Goal: Transaction & Acquisition: Book appointment/travel/reservation

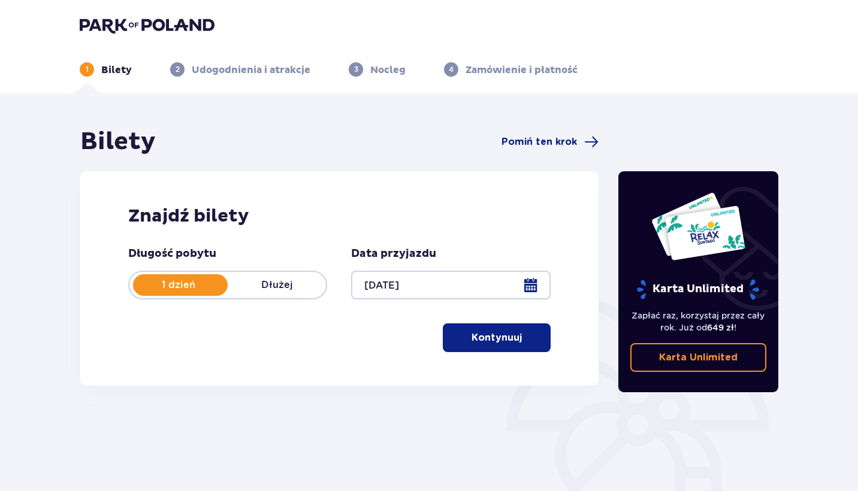
click at [529, 290] on div at bounding box center [450, 285] width 199 height 29
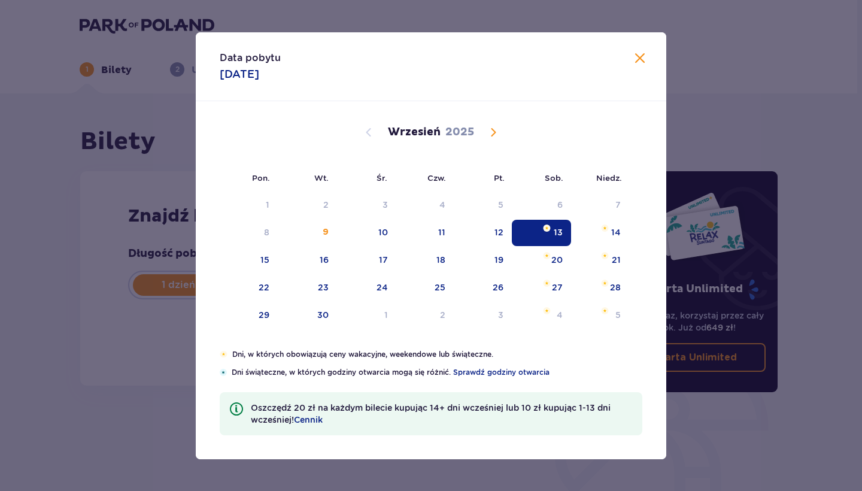
click at [529, 290] on div "27" at bounding box center [541, 288] width 59 height 26
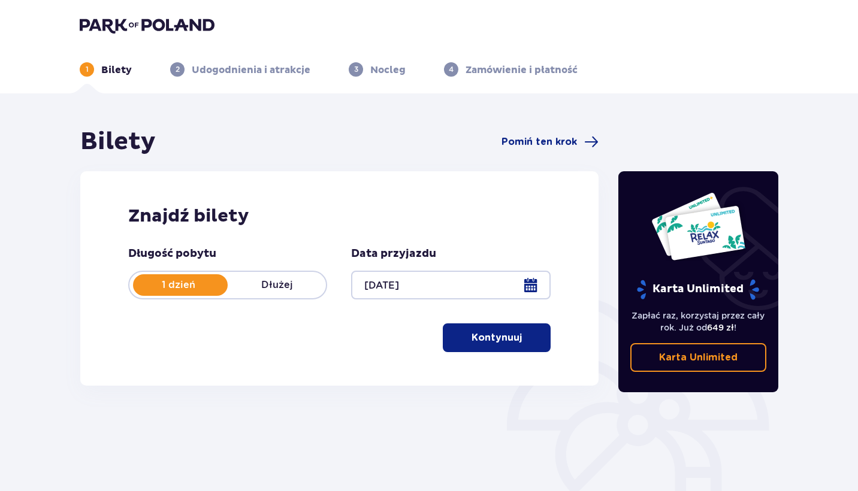
click at [532, 286] on div at bounding box center [450, 285] width 199 height 29
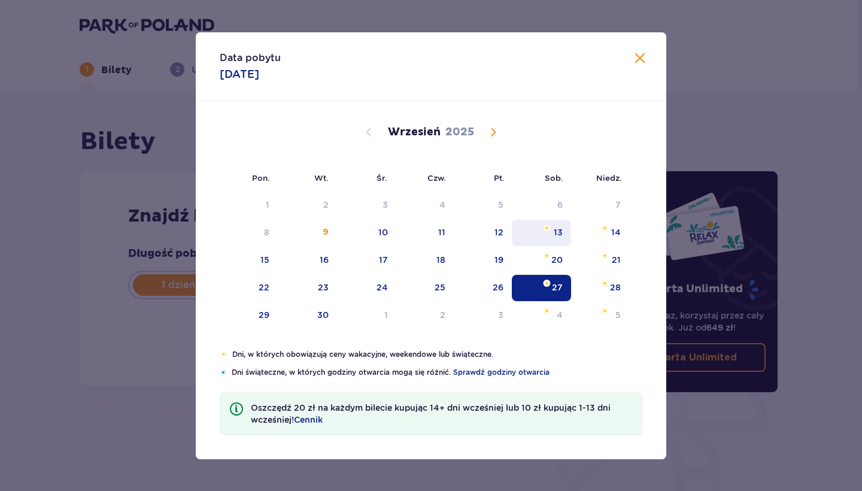
click at [556, 234] on div "13" at bounding box center [558, 232] width 9 height 12
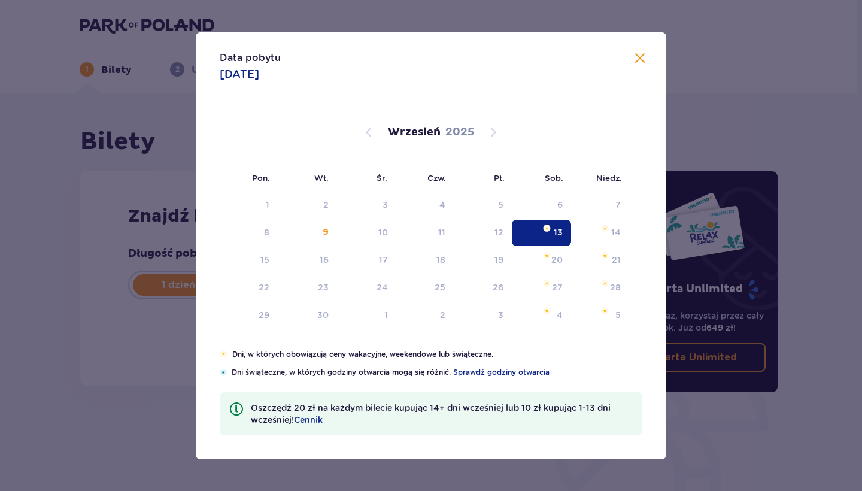
type input "[DATE]"
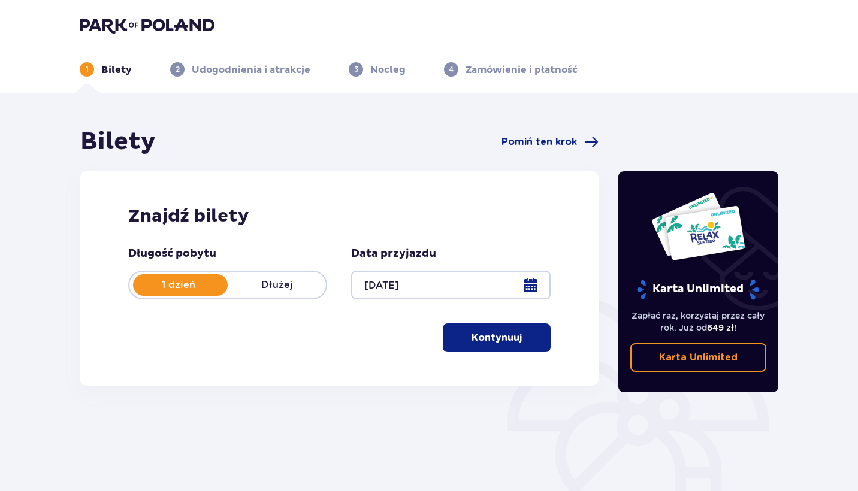
click at [498, 333] on p "Kontynuuj" at bounding box center [496, 337] width 50 height 13
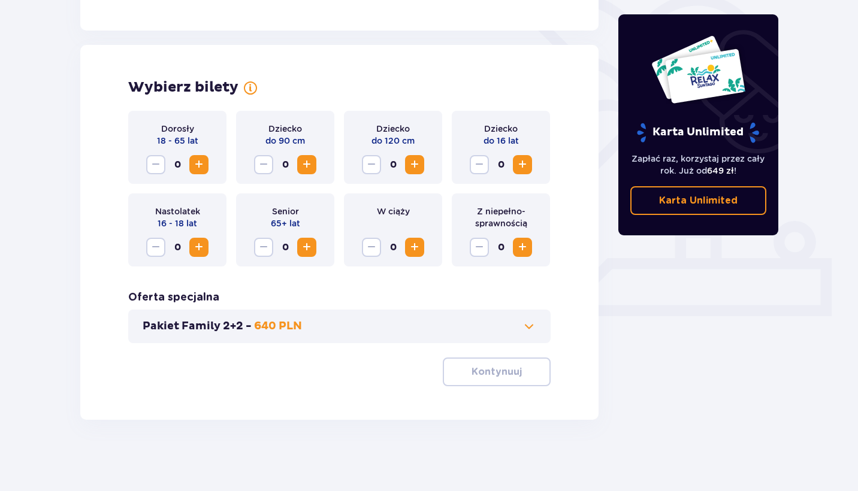
scroll to position [303, 0]
click at [204, 168] on span "Increase" at bounding box center [199, 164] width 14 height 14
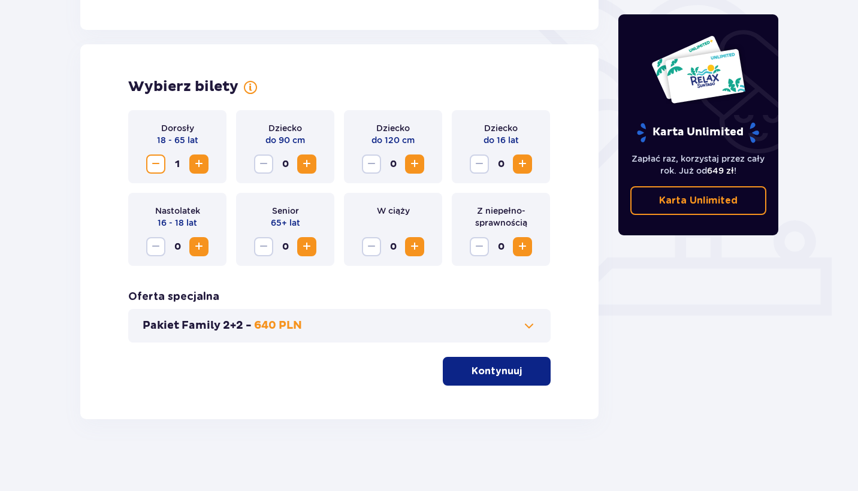
click at [477, 361] on button "Kontynuuj" at bounding box center [497, 371] width 108 height 29
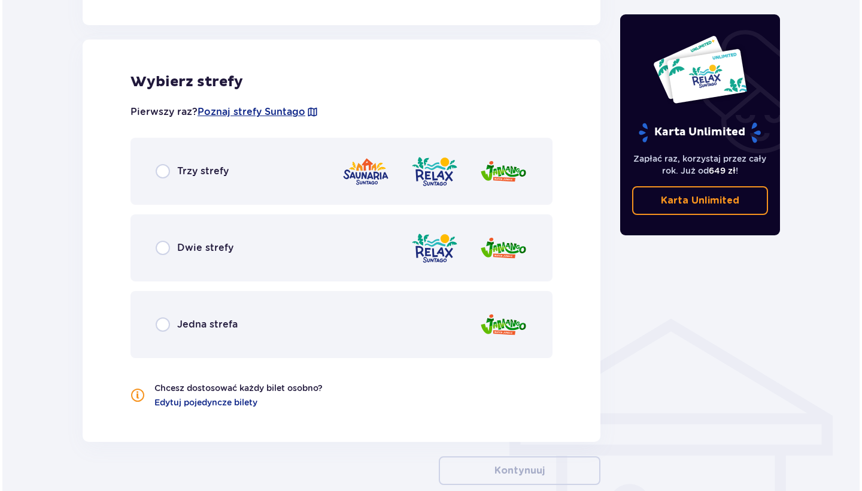
scroll to position [665, 0]
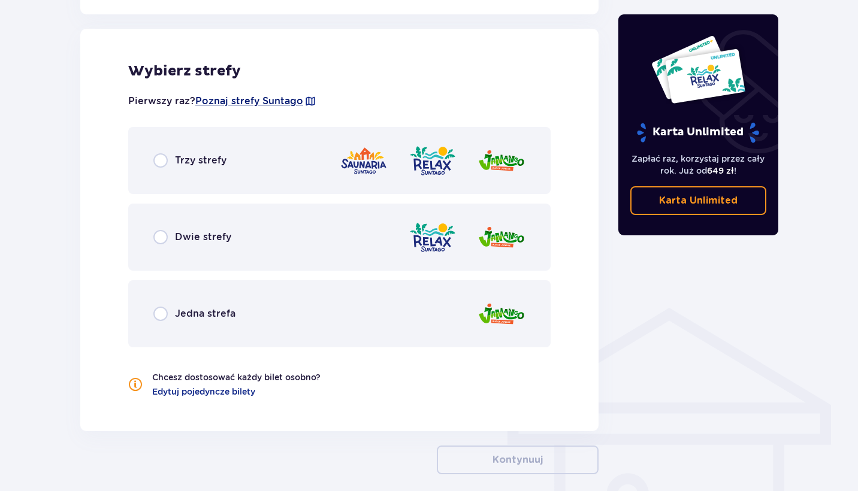
click at [286, 104] on span "Poznaj strefy Suntago" at bounding box center [249, 101] width 108 height 13
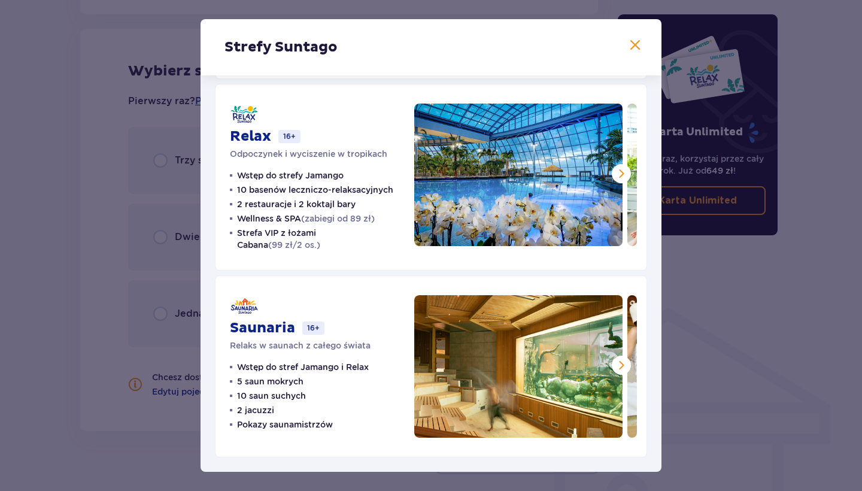
scroll to position [198, 0]
click at [629, 45] on span at bounding box center [635, 45] width 14 height 14
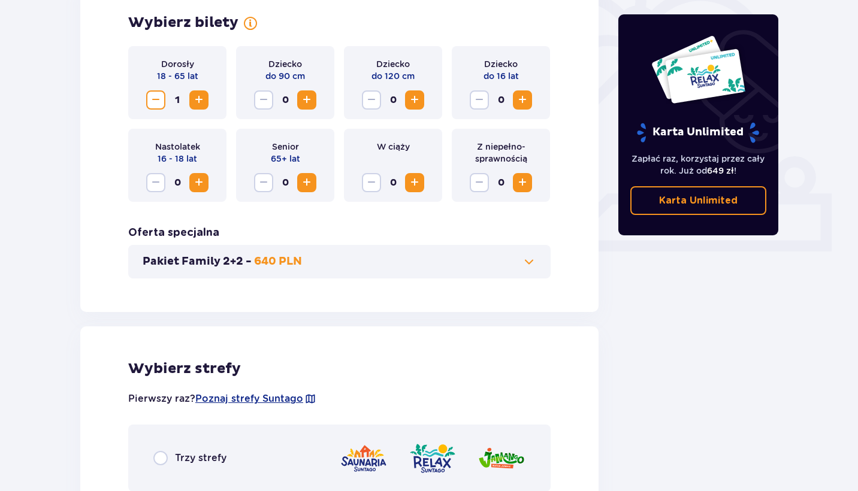
scroll to position [380, 0]
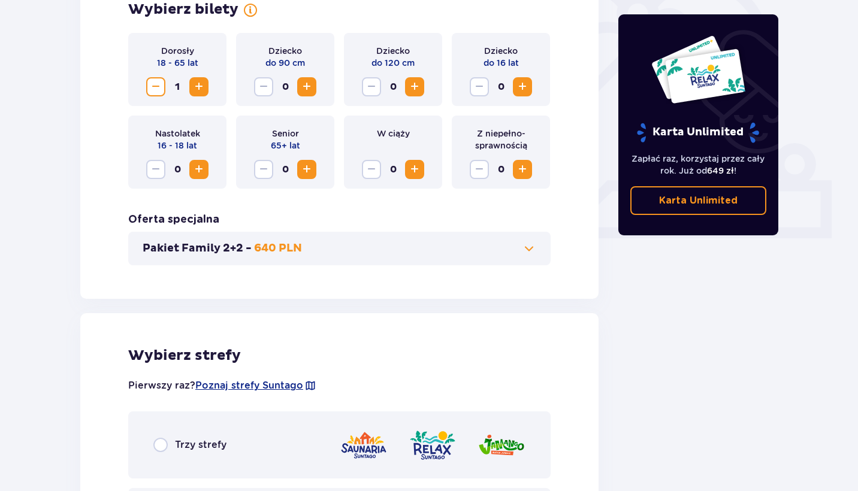
click at [340, 426] on div "Trzy strefy" at bounding box center [339, 444] width 422 height 67
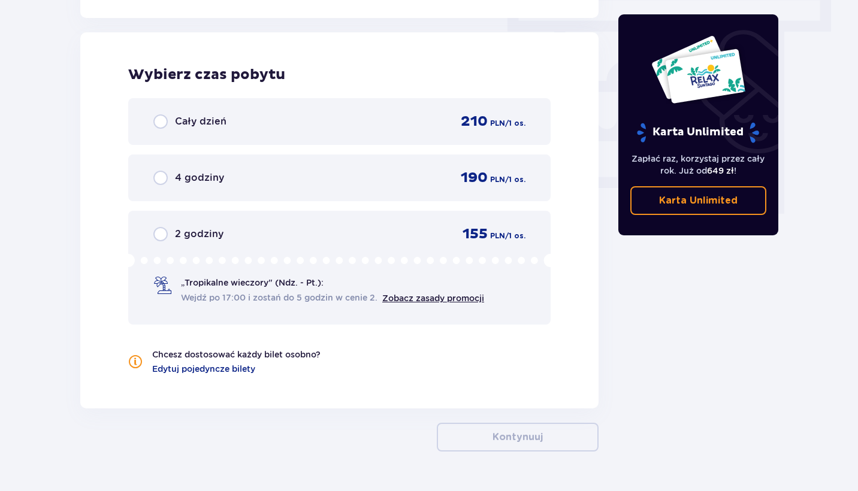
scroll to position [1082, 0]
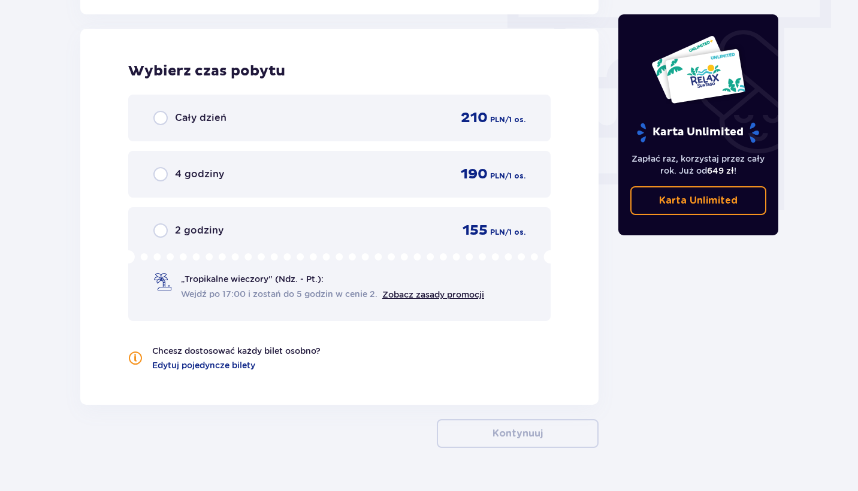
click at [307, 126] on div "Cały dzień 210 PLN / 1 os." at bounding box center [339, 118] width 372 height 18
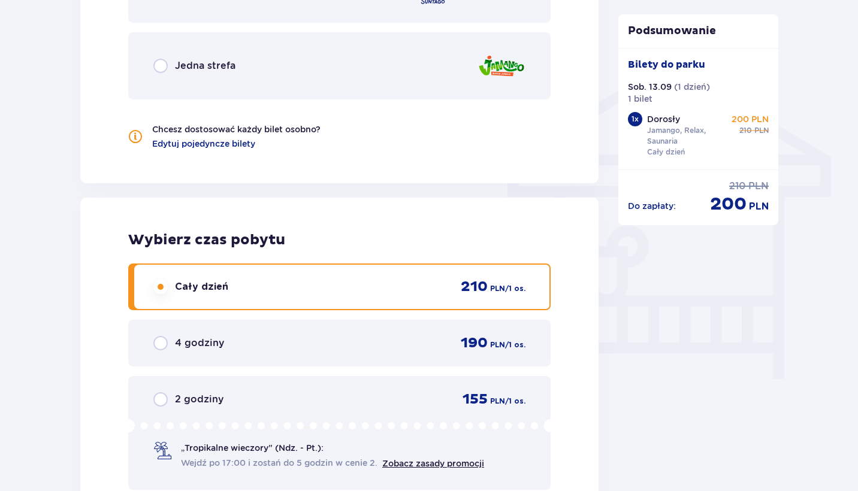
scroll to position [914, 0]
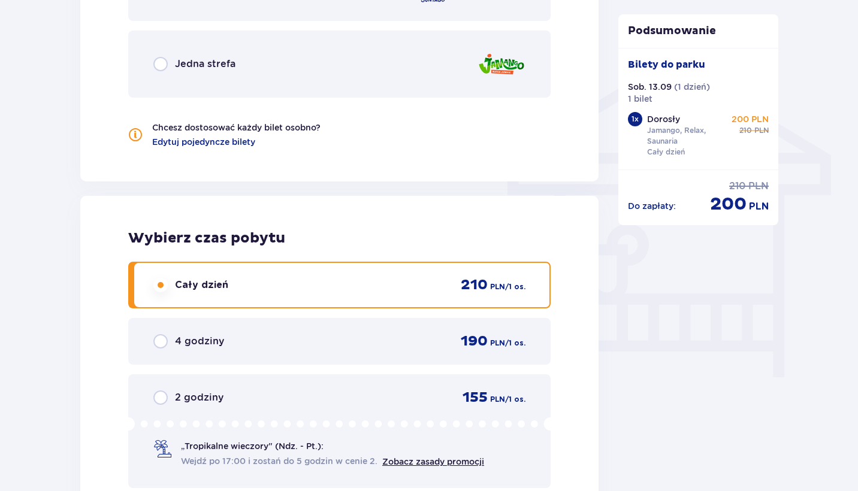
click at [287, 75] on div "Jedna strefa" at bounding box center [339, 64] width 422 height 67
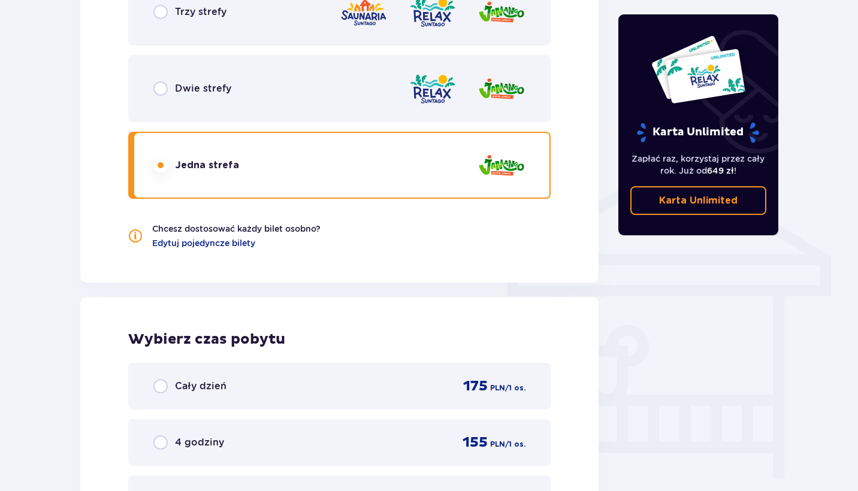
click at [294, 25] on div "Trzy strefy" at bounding box center [339, 11] width 422 height 67
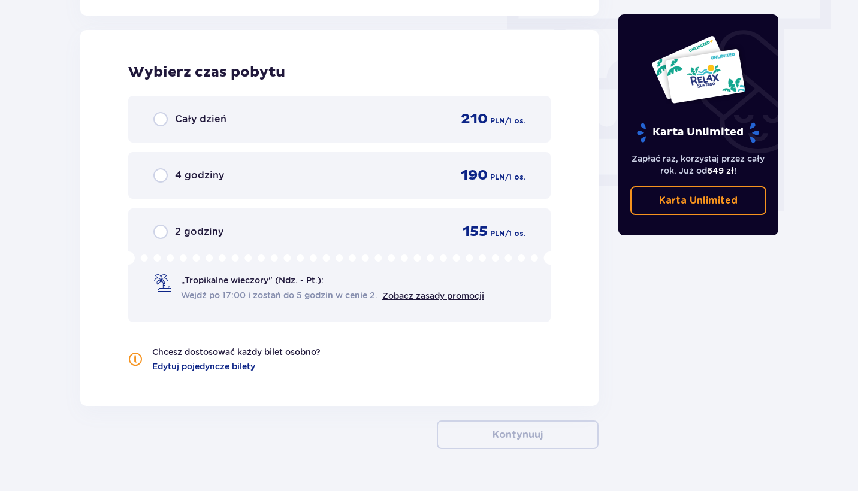
scroll to position [1082, 0]
click at [243, 116] on div "Cały dzień 210 PLN / 1 os." at bounding box center [339, 118] width 372 height 18
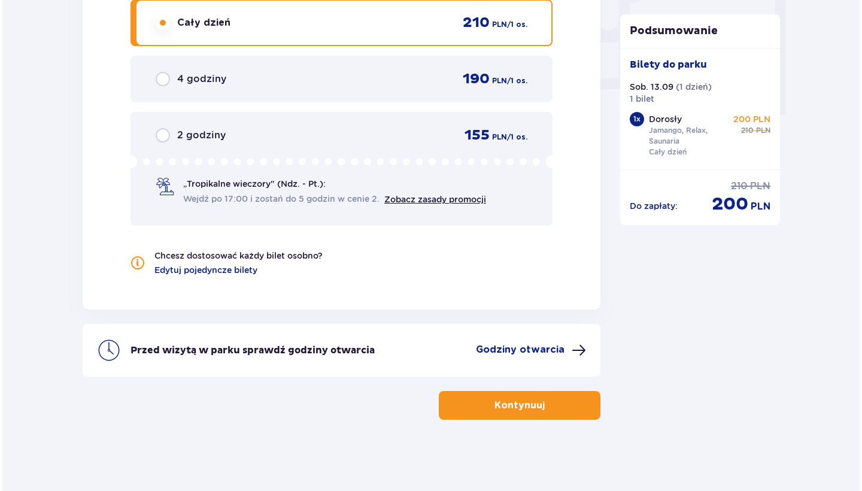
scroll to position [1177, 0]
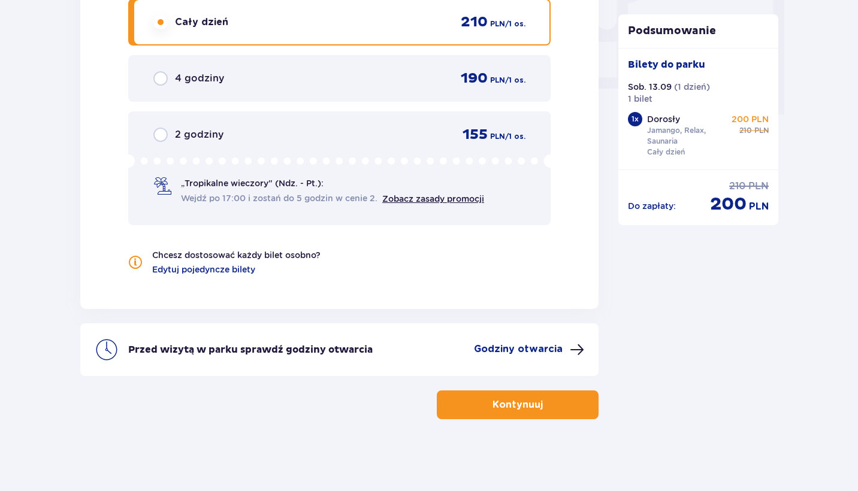
click at [517, 353] on p "Godziny otwarcia" at bounding box center [518, 349] width 89 height 13
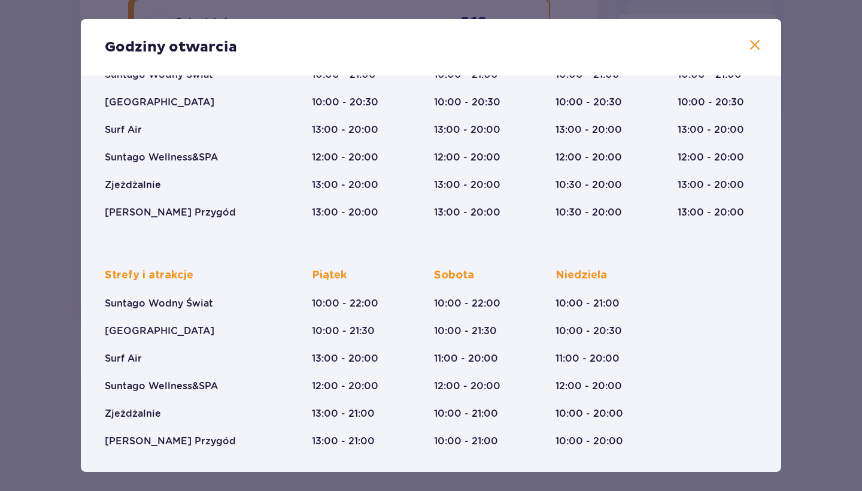
scroll to position [131, 0]
